Goal: Task Accomplishment & Management: Manage account settings

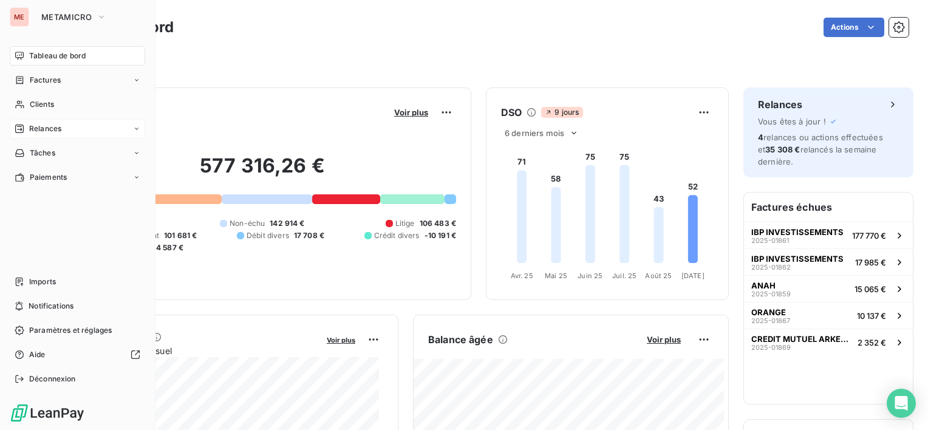
click at [39, 119] on div "Relances" at bounding box center [77, 128] width 135 height 19
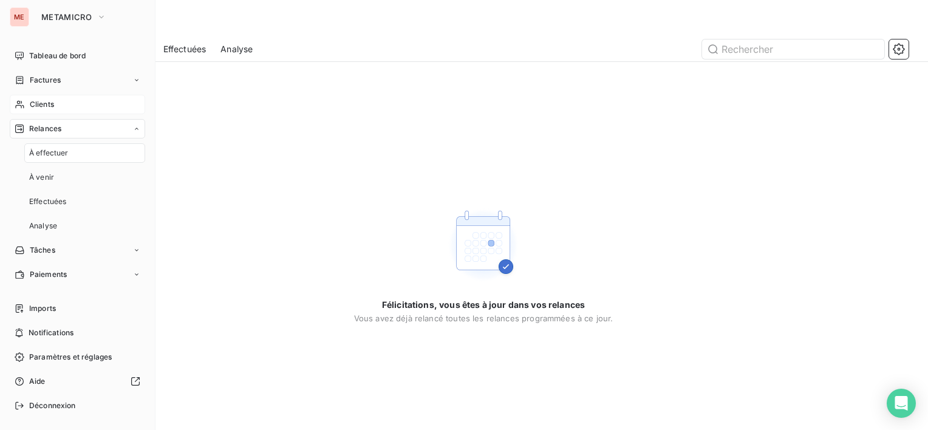
click at [41, 103] on span "Clients" at bounding box center [42, 104] width 24 height 11
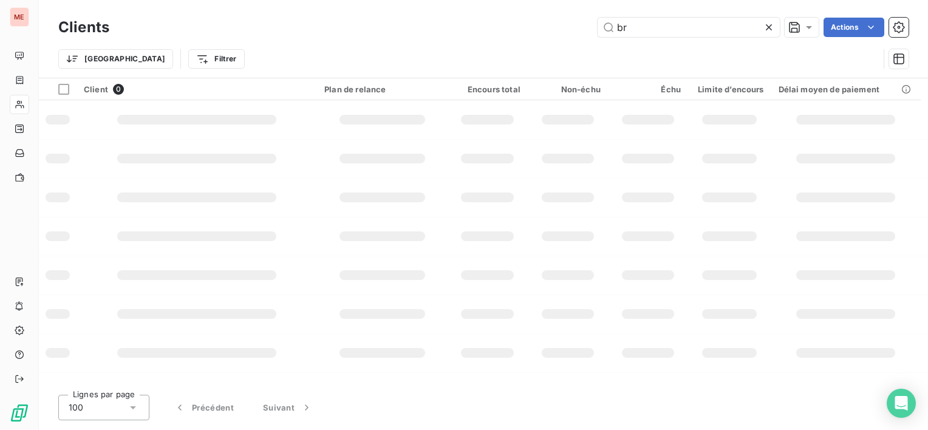
type input "b"
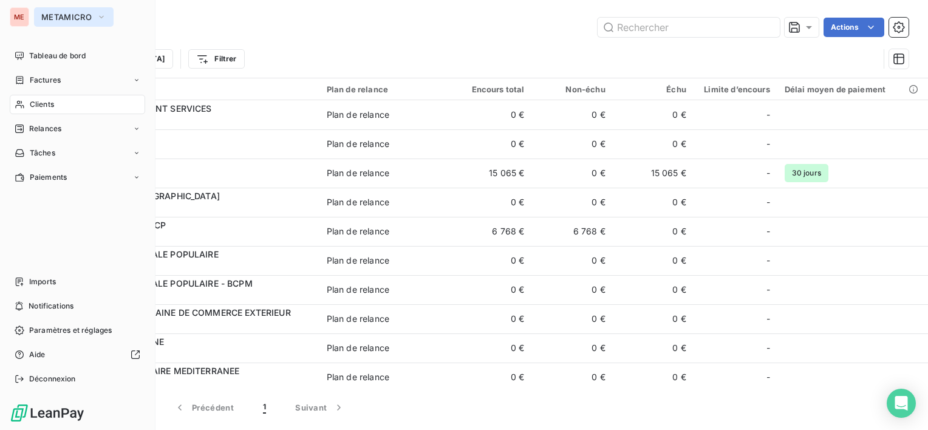
click at [57, 22] on button "METAMICRO" at bounding box center [74, 16] width 80 height 19
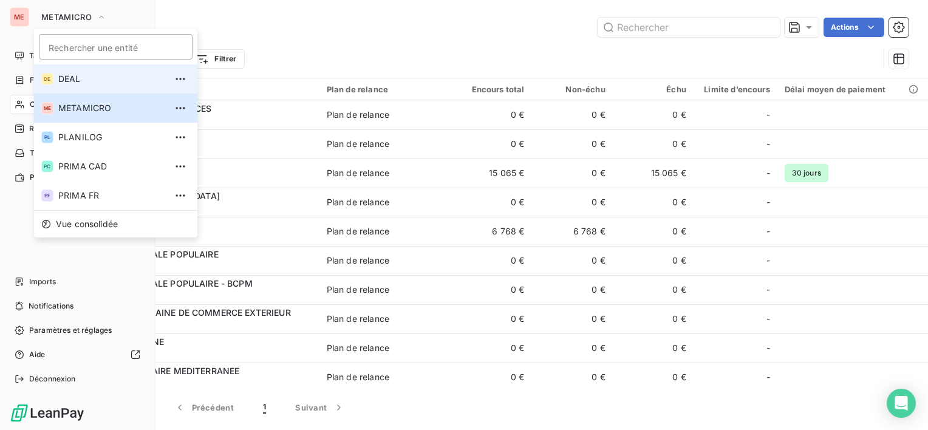
click at [85, 69] on li "DE DEAL" at bounding box center [115, 78] width 163 height 29
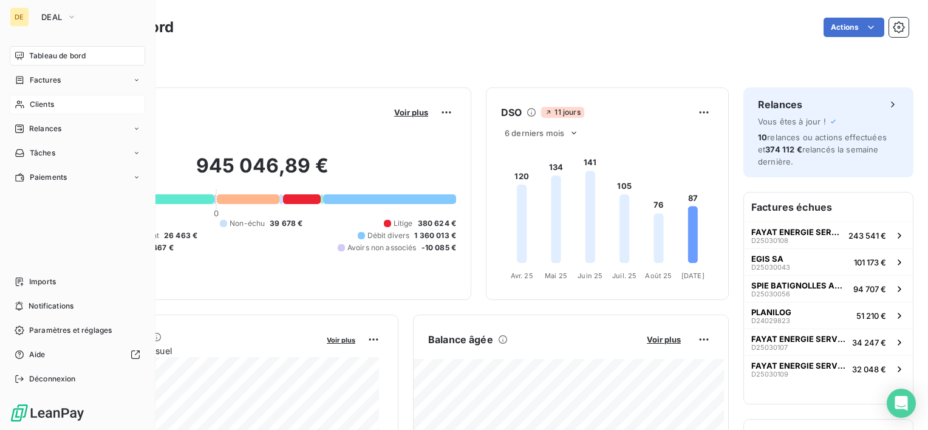
drag, startPoint x: 61, startPoint y: 99, endPoint x: 75, endPoint y: 99, distance: 14.0
click at [61, 99] on div "Clients" at bounding box center [77, 104] width 135 height 19
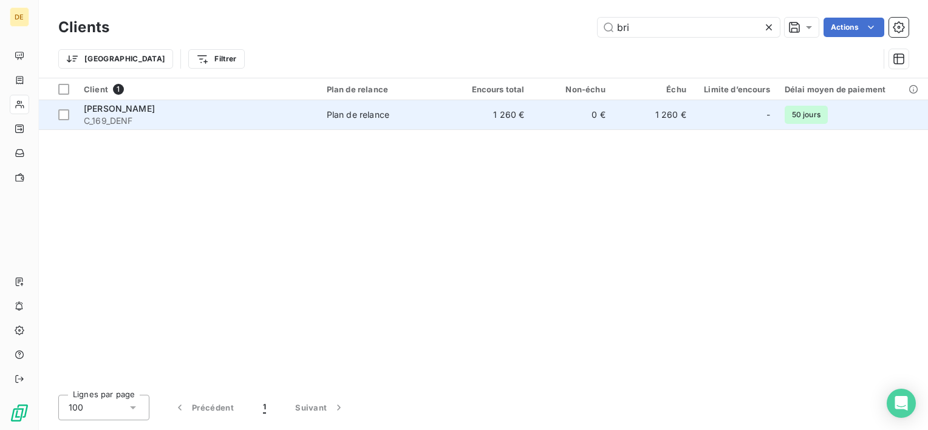
type input "bri"
click at [204, 123] on span "C_169_DENF" at bounding box center [198, 121] width 228 height 12
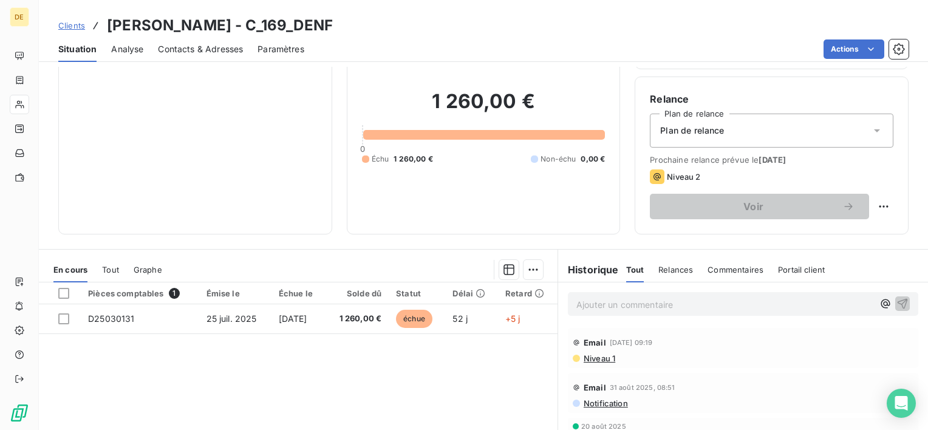
scroll to position [122, 0]
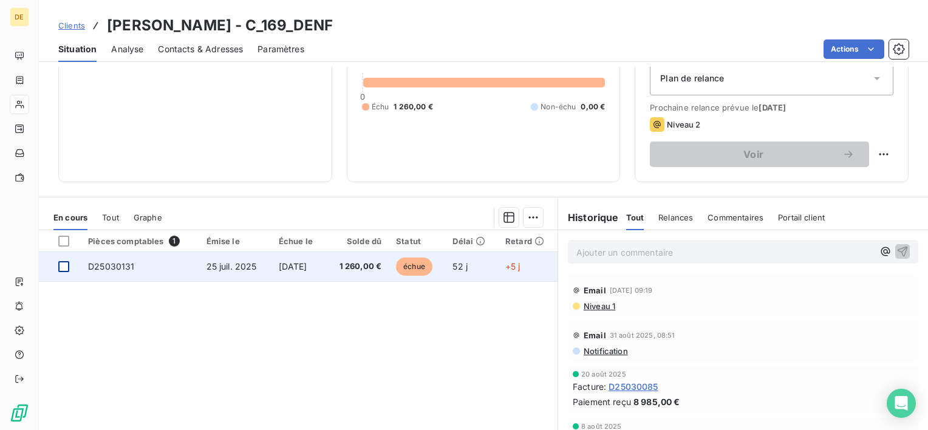
click at [64, 266] on div at bounding box center [63, 266] width 11 height 11
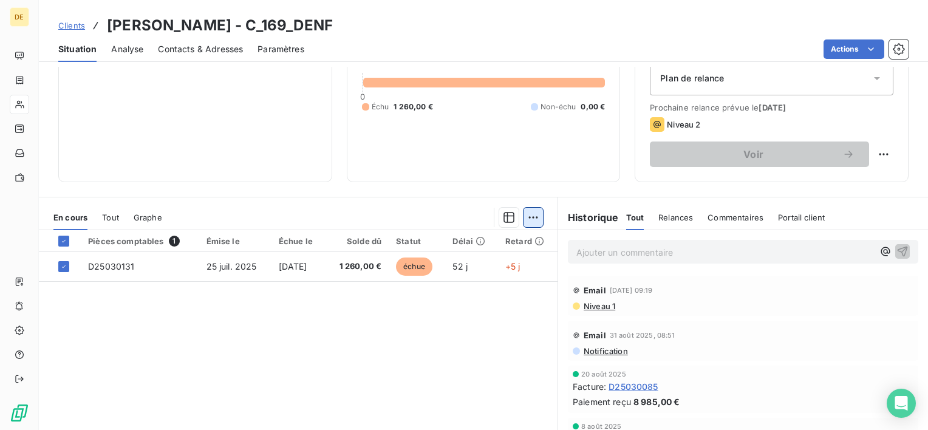
click at [523, 212] on html "DE Clients BRITTANY FERRIES - C_169_DENF Situation Analyse Contacts & Adresses …" at bounding box center [464, 215] width 928 height 430
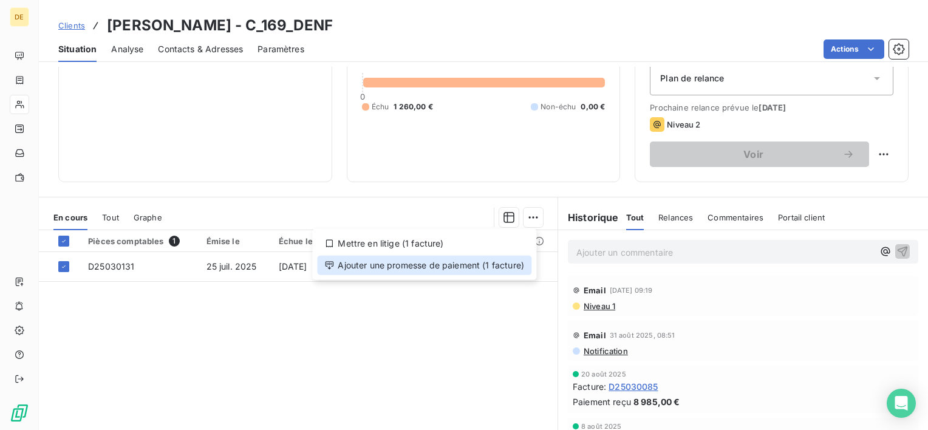
click at [492, 258] on div "Ajouter une promesse de paiement (1 facture)" at bounding box center [424, 265] width 214 height 19
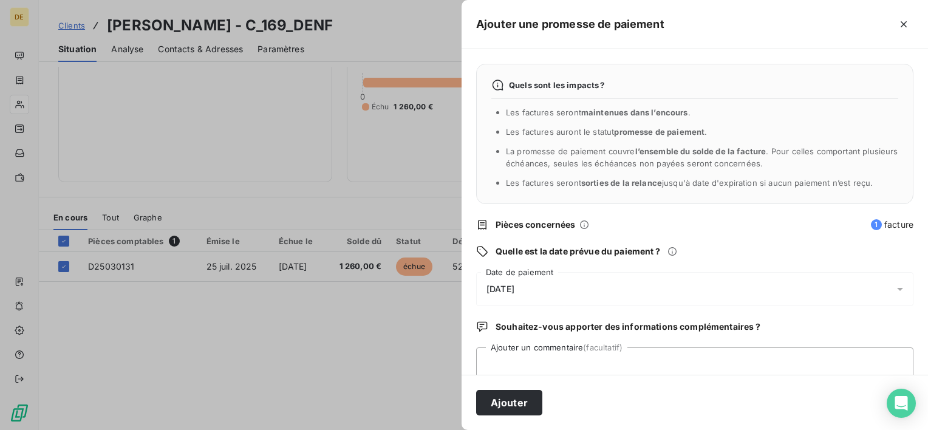
scroll to position [32, 0]
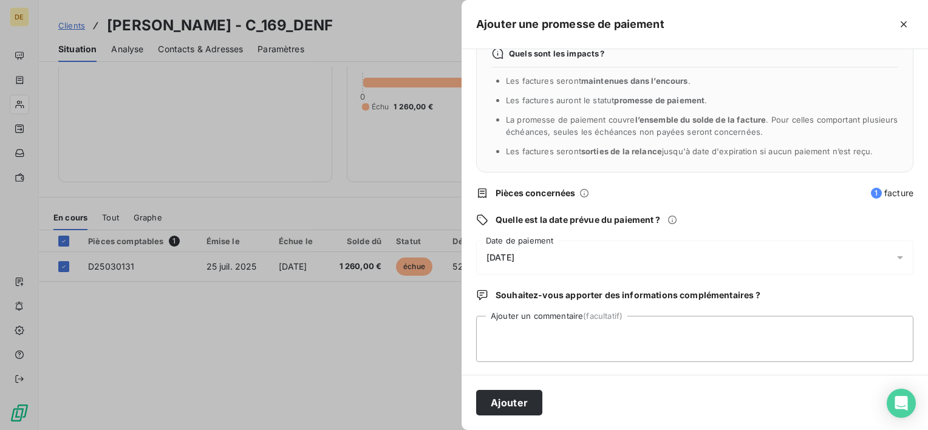
click at [567, 247] on div "[DATE]" at bounding box center [694, 258] width 437 height 34
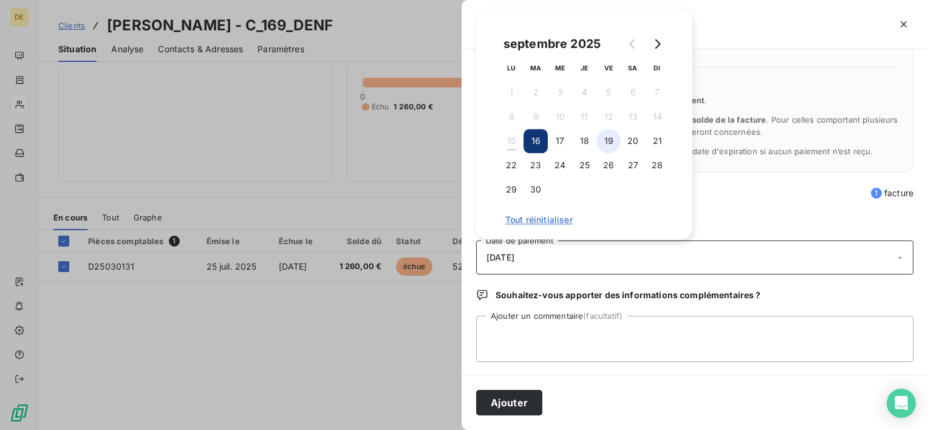
click at [615, 146] on button "19" at bounding box center [609, 141] width 24 height 24
click at [575, 326] on textarea "Ajouter un commentaire (facultatif)" at bounding box center [694, 339] width 437 height 46
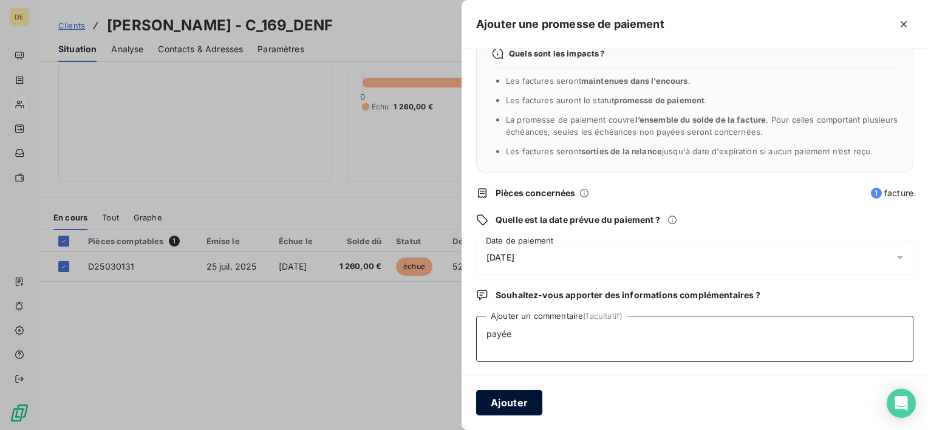
type textarea "payée"
click at [510, 403] on button "Ajouter" at bounding box center [509, 403] width 66 height 26
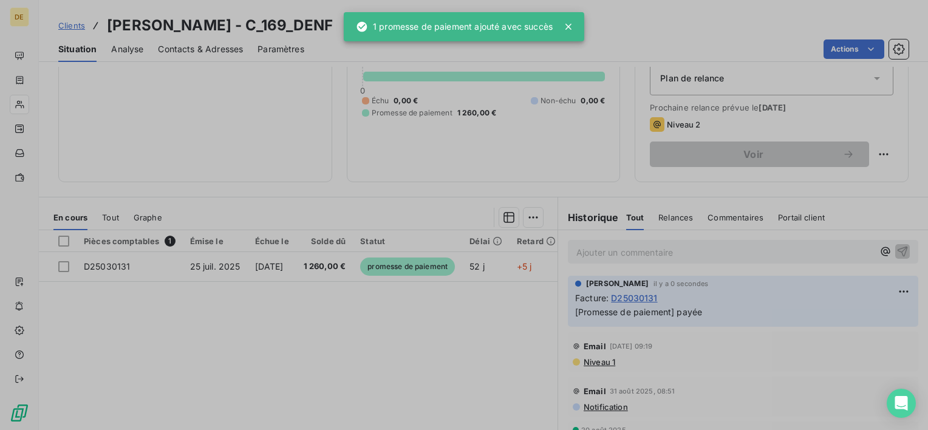
click at [402, 25] on div "1 promesse de paiement ajouté avec succès" at bounding box center [454, 27] width 197 height 22
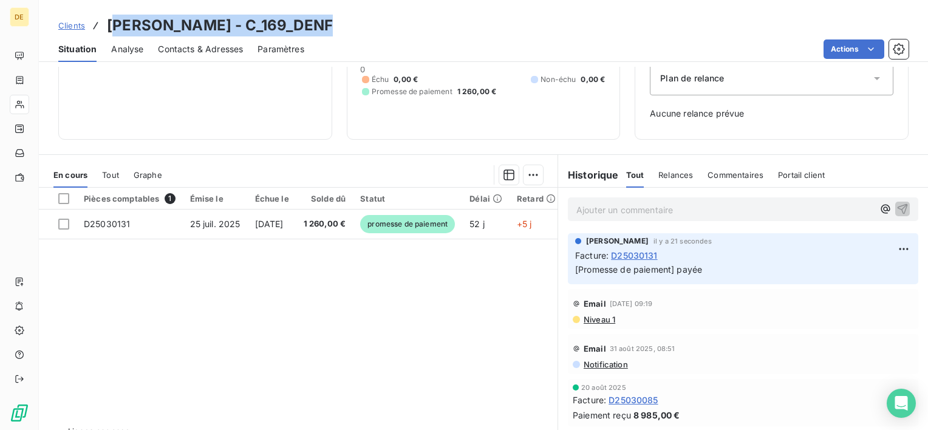
drag, startPoint x: 111, startPoint y: 22, endPoint x: 317, endPoint y: 22, distance: 206.0
click at [317, 22] on h3 "[PERSON_NAME] - C_169_DENF" at bounding box center [220, 26] width 226 height 22
copy h3 "RITTANY FERRIES - C_169_D"
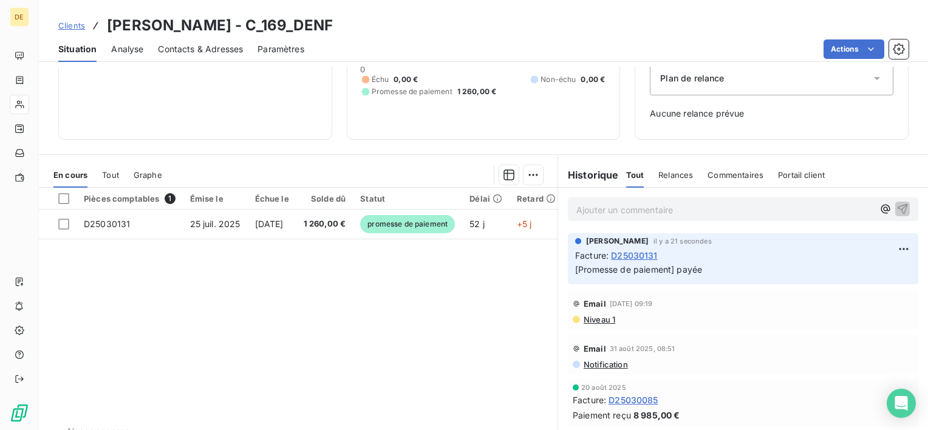
click at [362, 46] on div "Actions" at bounding box center [614, 48] width 590 height 19
drag, startPoint x: 303, startPoint y: 29, endPoint x: 107, endPoint y: 27, distance: 196.3
click at [107, 27] on div "Clients BRITTANY FERRIES - C_169_DENF" at bounding box center [484, 26] width 890 height 22
copy h3 "[PERSON_NAME] - C_169_DENF"
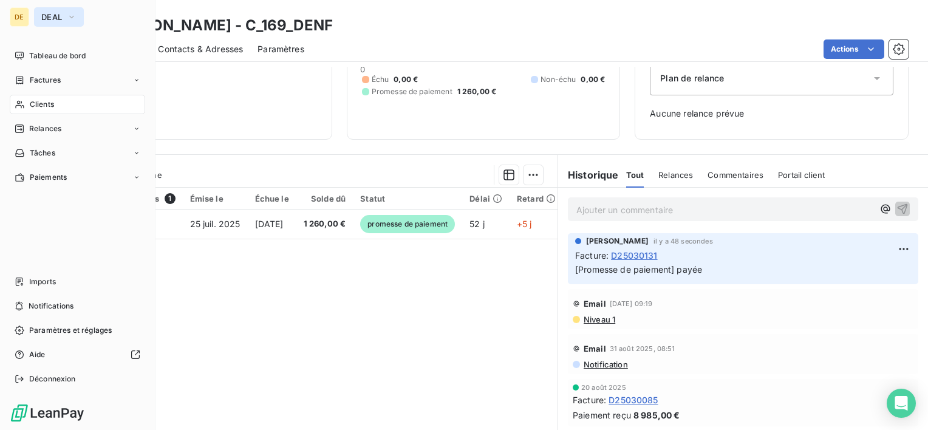
click at [53, 21] on span "DEAL" at bounding box center [51, 17] width 21 height 10
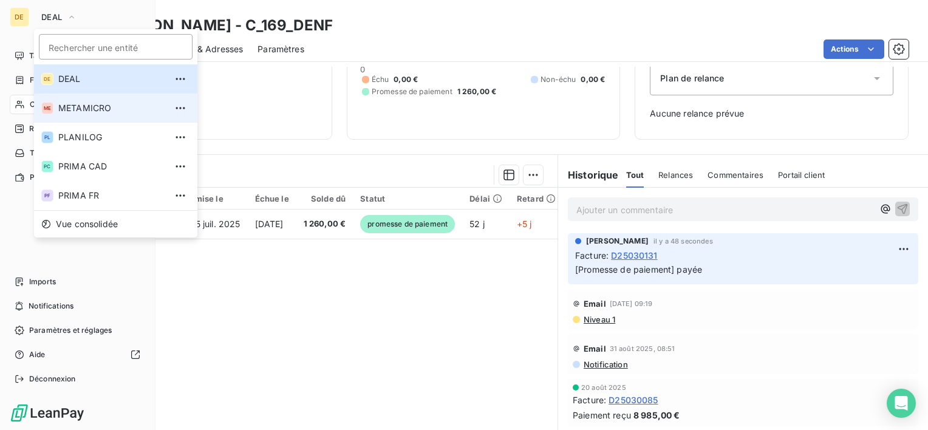
click at [90, 112] on span "METAMICRO" at bounding box center [112, 108] width 108 height 12
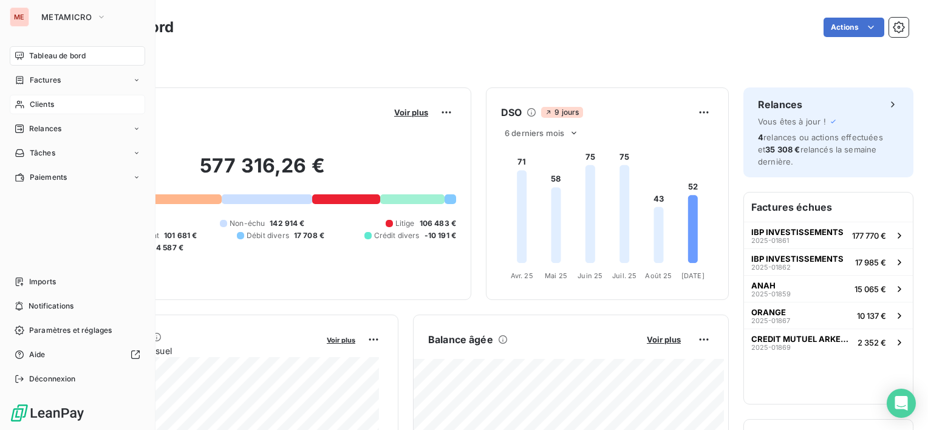
click at [47, 102] on span "Clients" at bounding box center [42, 104] width 24 height 11
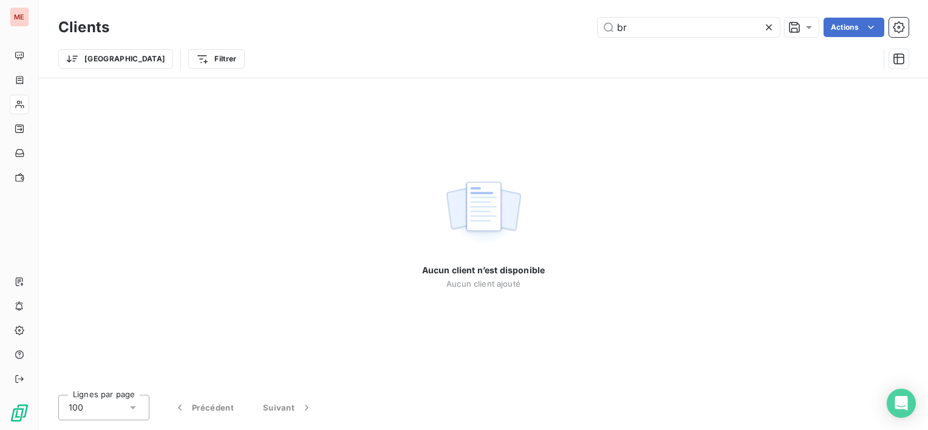
type input "b"
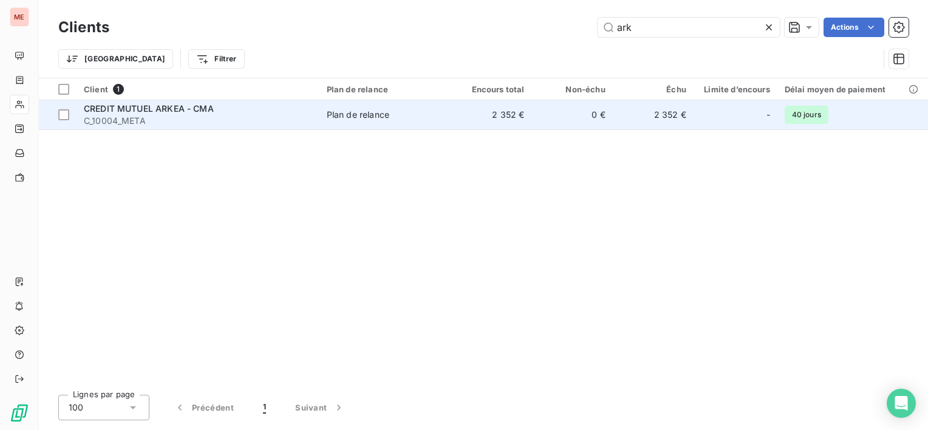
type input "ark"
click at [510, 114] on td "2 352 €" at bounding box center [491, 114] width 81 height 29
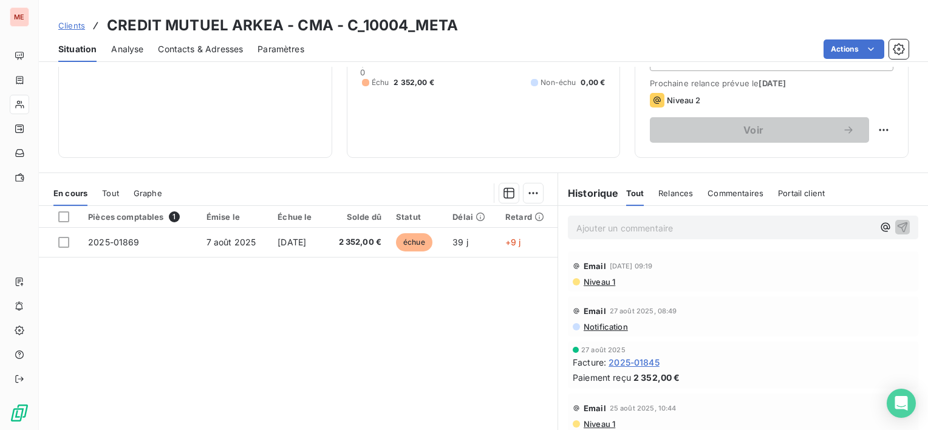
scroll to position [182, 0]
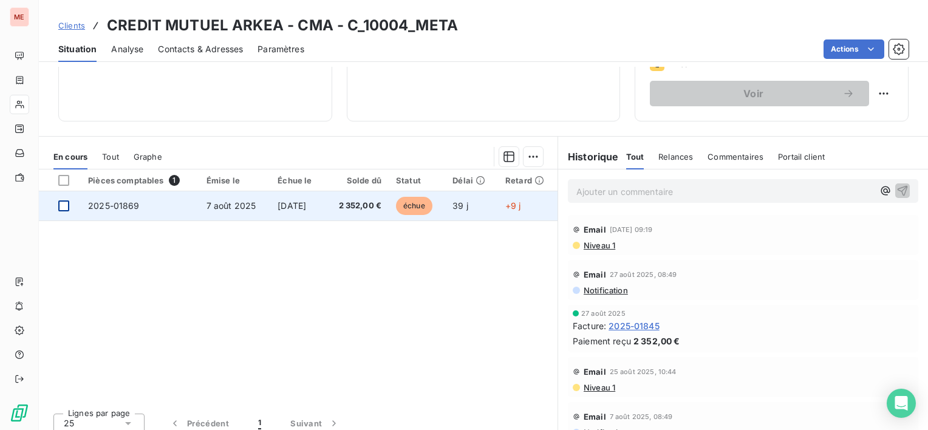
click at [61, 201] on div at bounding box center [63, 206] width 11 height 11
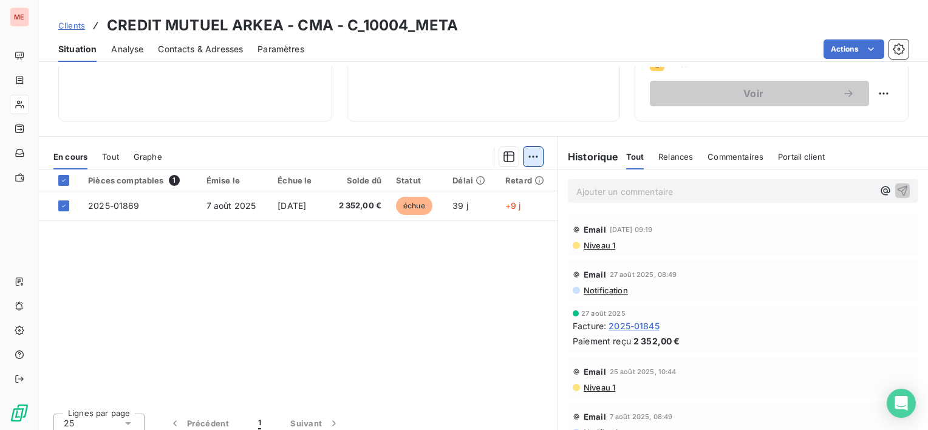
click at [531, 156] on html "ME Clients CREDIT MUTUEL ARKEA - CMA - C_10004_META Situation Analyse Contacts …" at bounding box center [464, 215] width 928 height 430
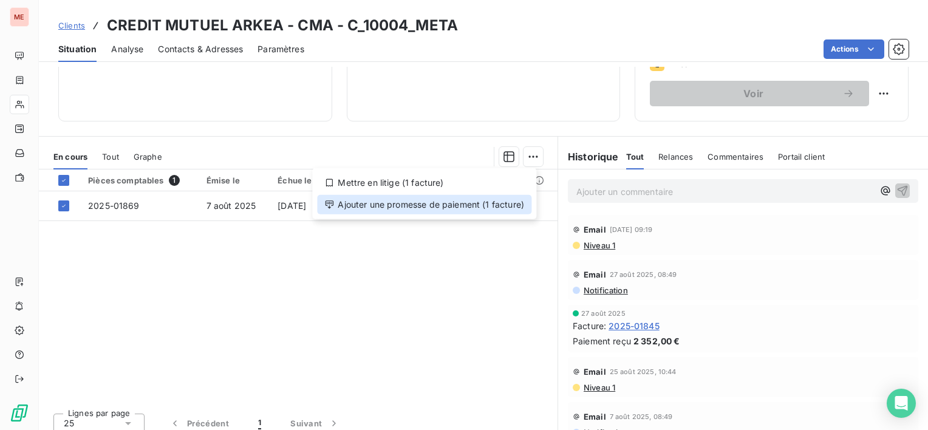
click at [520, 204] on div "Ajouter une promesse de paiement (1 facture)" at bounding box center [424, 204] width 214 height 19
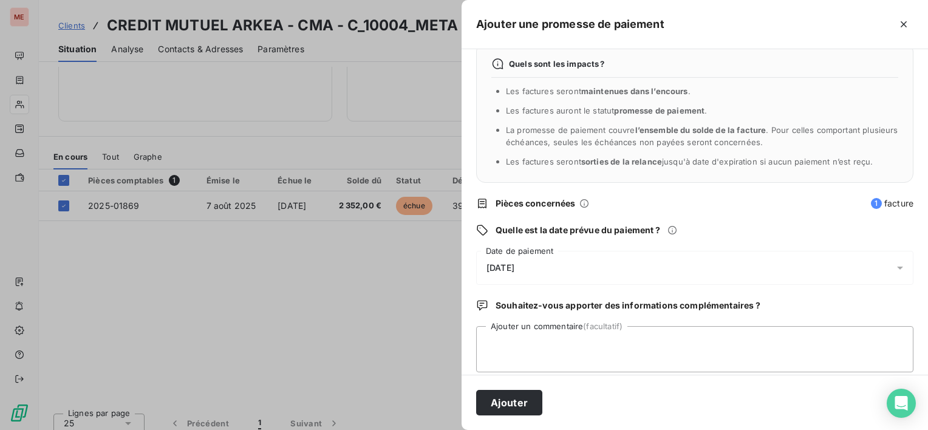
scroll to position [32, 0]
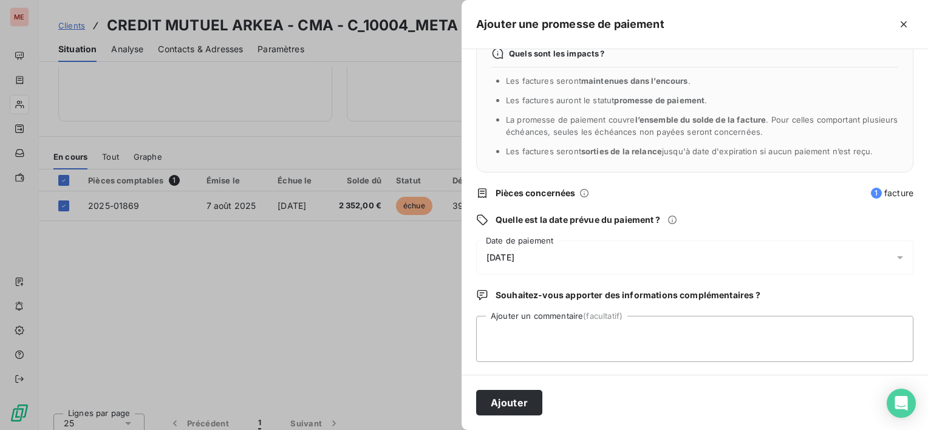
click at [602, 250] on div "[DATE]" at bounding box center [694, 258] width 437 height 34
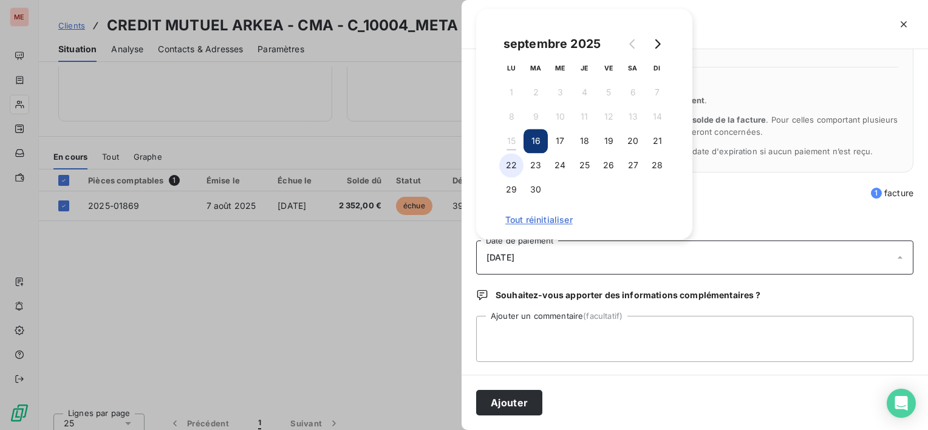
click at [513, 162] on button "22" at bounding box center [511, 165] width 24 height 24
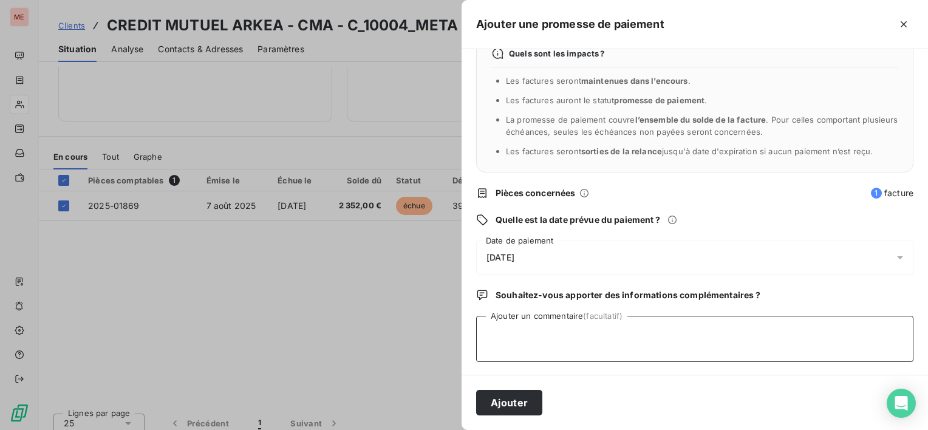
click at [524, 340] on textarea "Ajouter un commentaire (facultatif)" at bounding box center [694, 339] width 437 height 46
type textarea "promesse de paiement reçu"
click at [524, 416] on div "Ajouter" at bounding box center [695, 402] width 467 height 55
click at [512, 394] on button "Ajouter" at bounding box center [509, 403] width 66 height 26
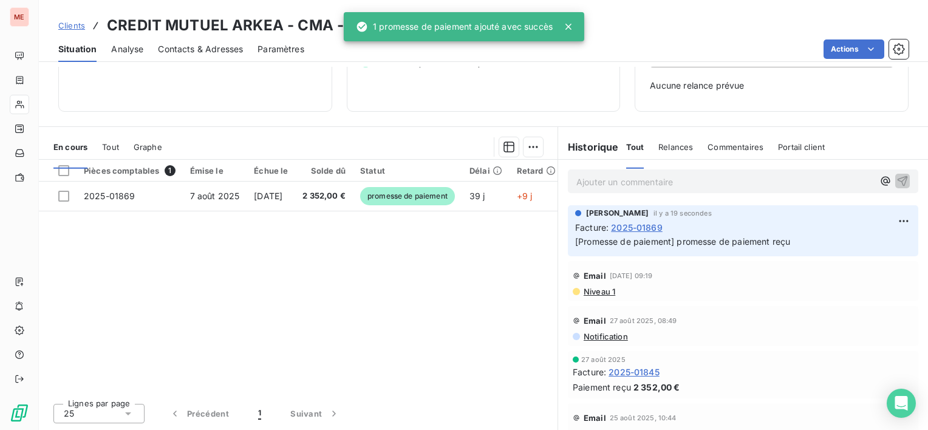
scroll to position [148, 0]
